Goal: Check status: Check status

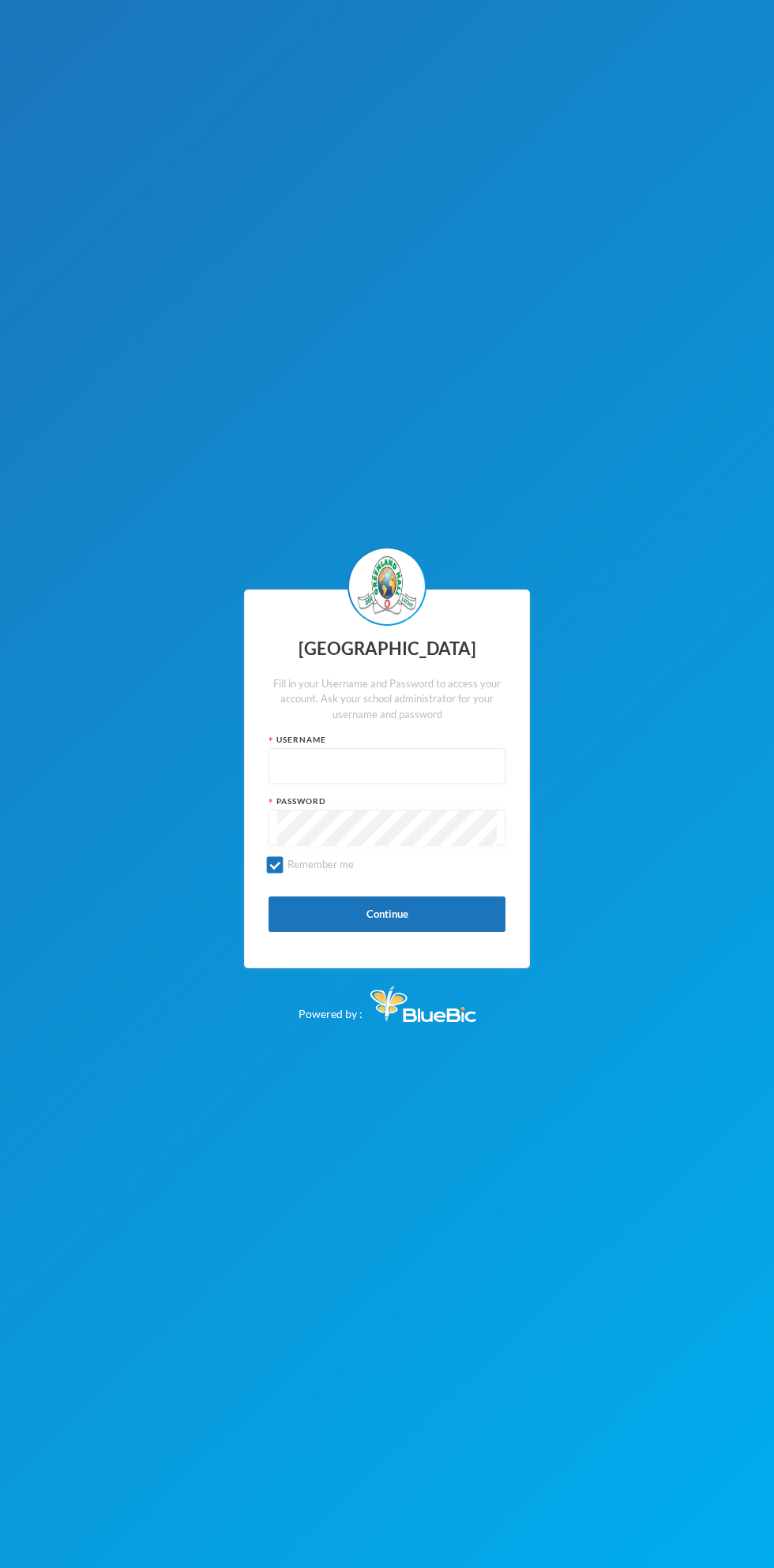
click at [362, 770] on input "text" at bounding box center [387, 766] width 220 height 35
type input "glh22e35"
click at [456, 931] on button "Please wait..." at bounding box center [387, 914] width 237 height 35
click at [765, 279] on div "Greenland Hall Fill in your Username and Password to access your account. Ask y…" at bounding box center [387, 784] width 774 height 1568
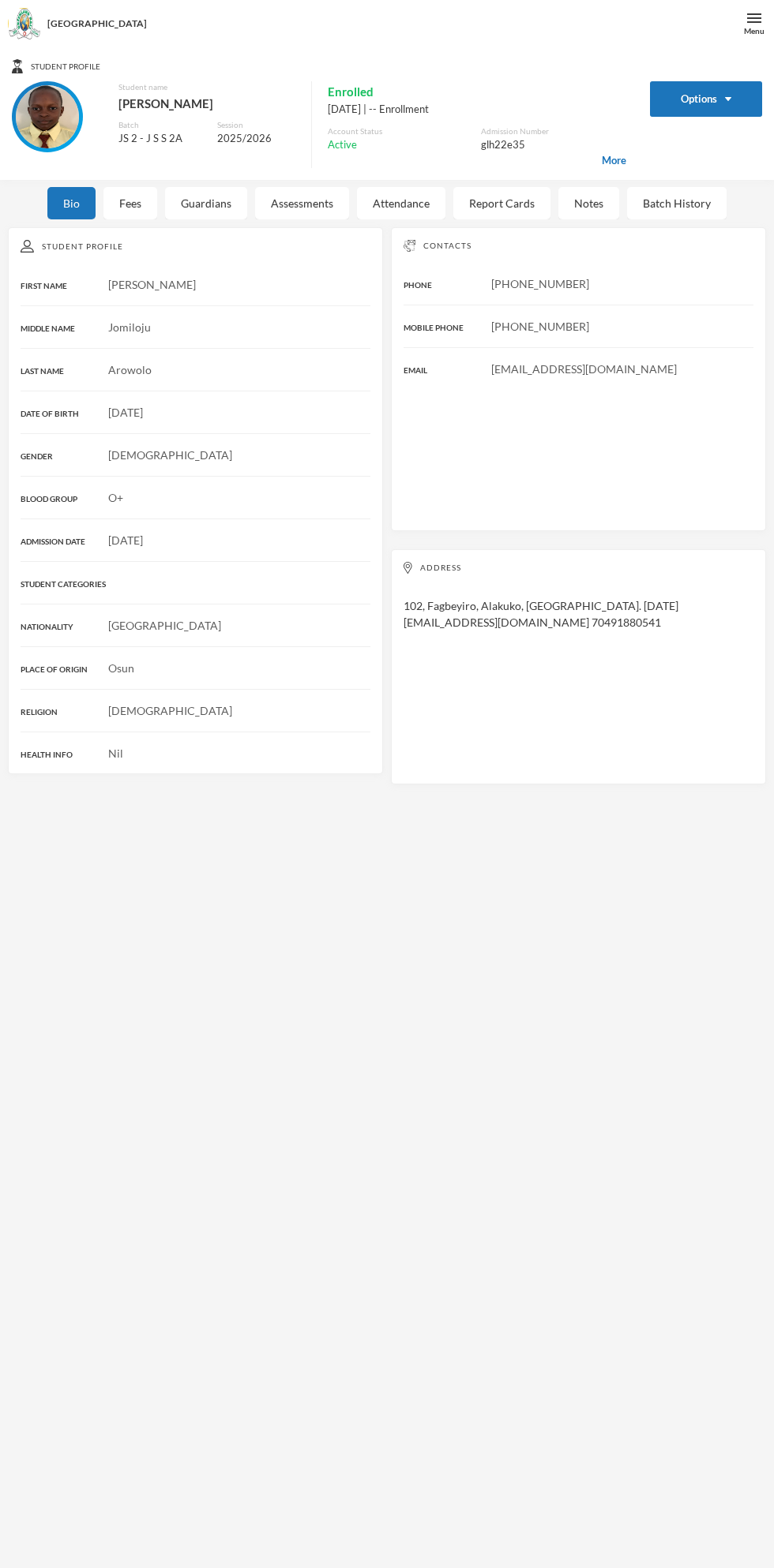
click at [132, 203] on div "Fees" at bounding box center [130, 202] width 53 height 32
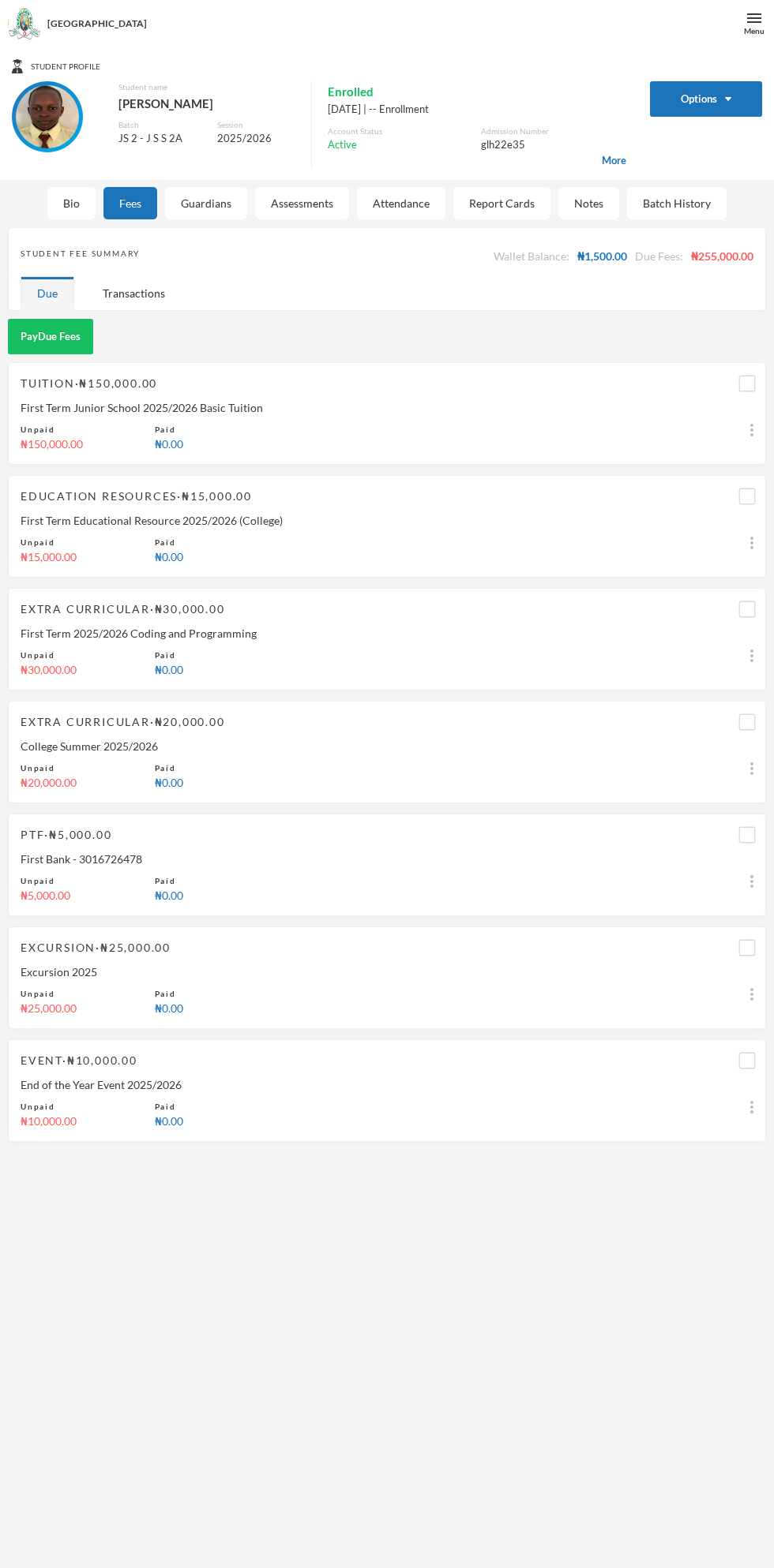
click at [152, 206] on div "Fees" at bounding box center [130, 202] width 53 height 32
click at [213, 218] on div "Guardians" at bounding box center [206, 202] width 82 height 32
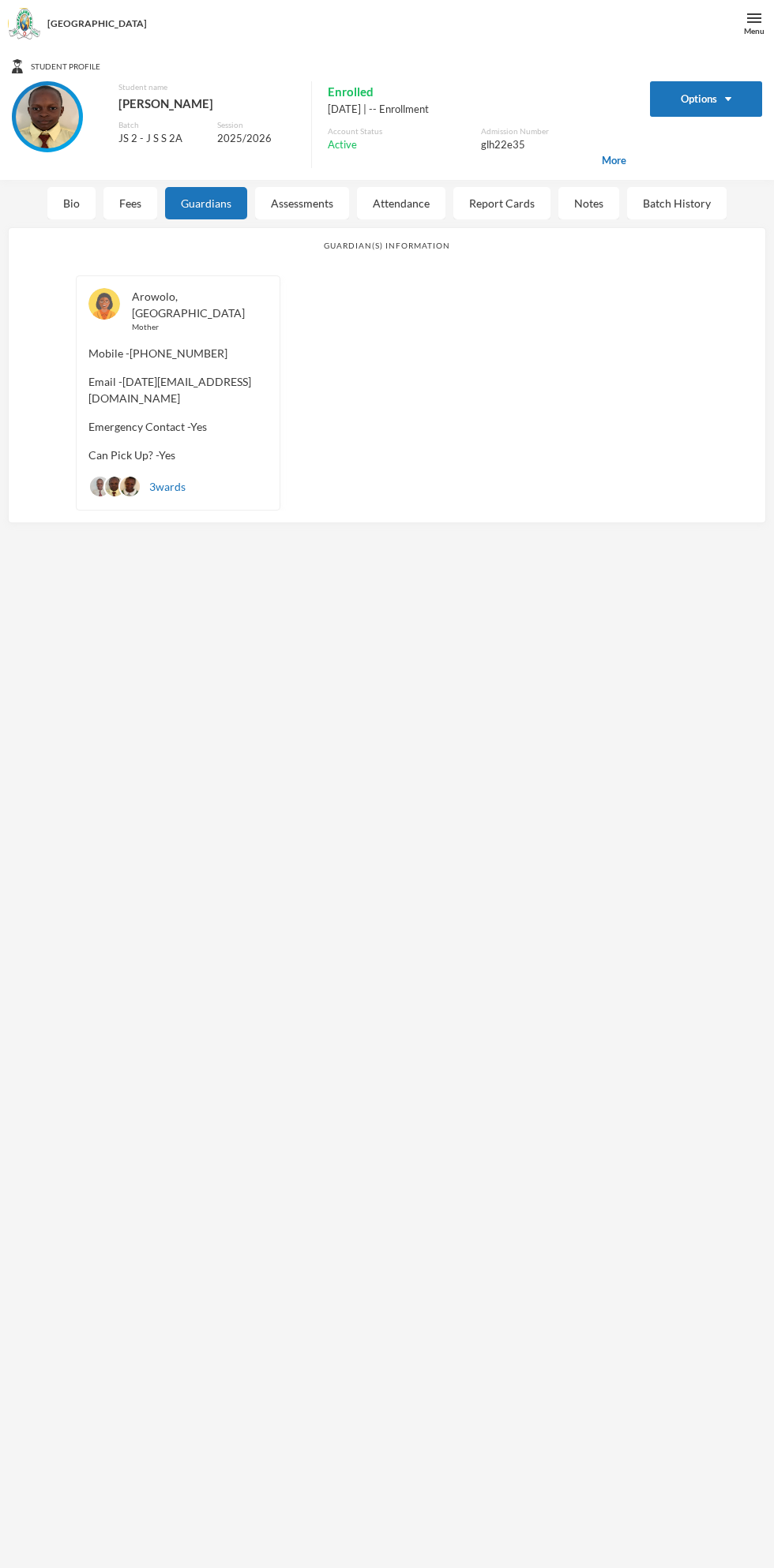
click at [243, 198] on div "Guardians" at bounding box center [206, 202] width 82 height 32
click at [707, 96] on button "Options" at bounding box center [706, 99] width 113 height 35
click at [711, 99] on button "Options" at bounding box center [706, 99] width 113 height 35
